Goal: Navigation & Orientation: Find specific page/section

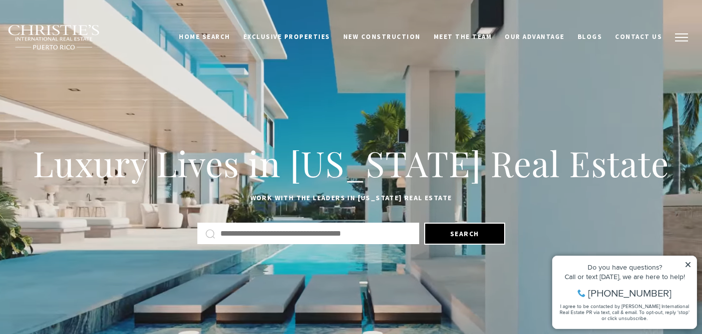
click at [681, 39] on button "button" at bounding box center [682, 37] width 26 height 29
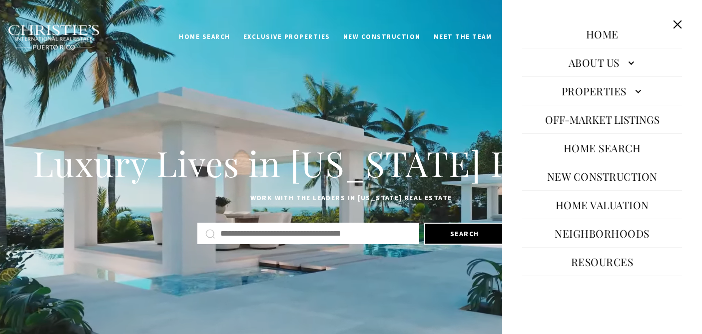
click at [612, 60] on link "About Us" at bounding box center [602, 62] width 160 height 24
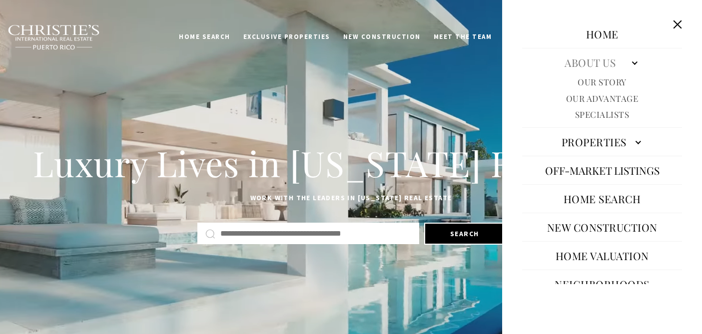
click at [608, 120] on link "Specialists" at bounding box center [602, 114] width 54 height 11
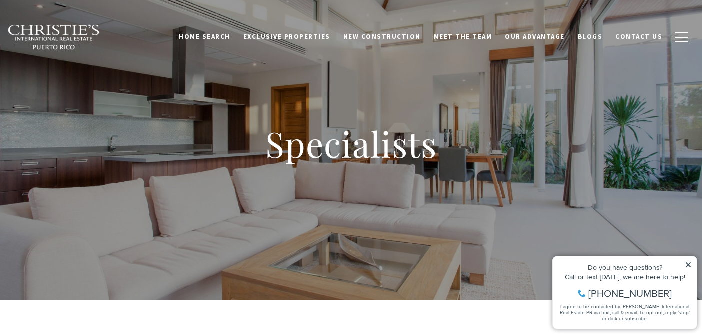
click at [34, 30] on img at bounding box center [53, 37] width 93 height 26
